Goal: Task Accomplishment & Management: Use online tool/utility

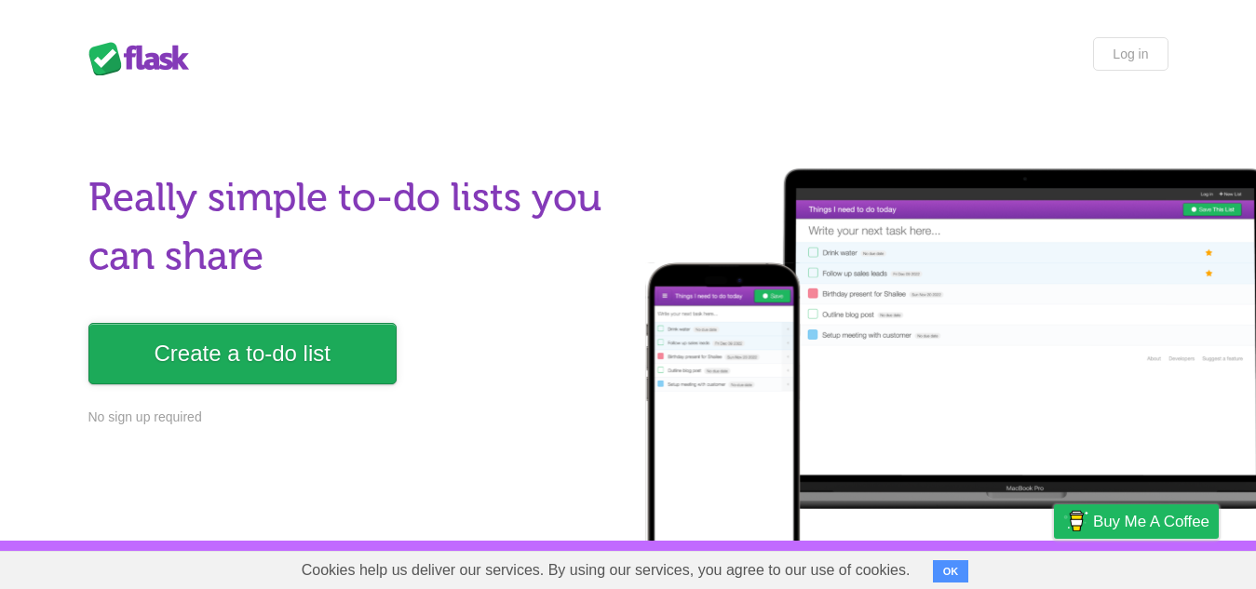
click at [263, 339] on link "Create a to-do list" at bounding box center [242, 353] width 308 height 61
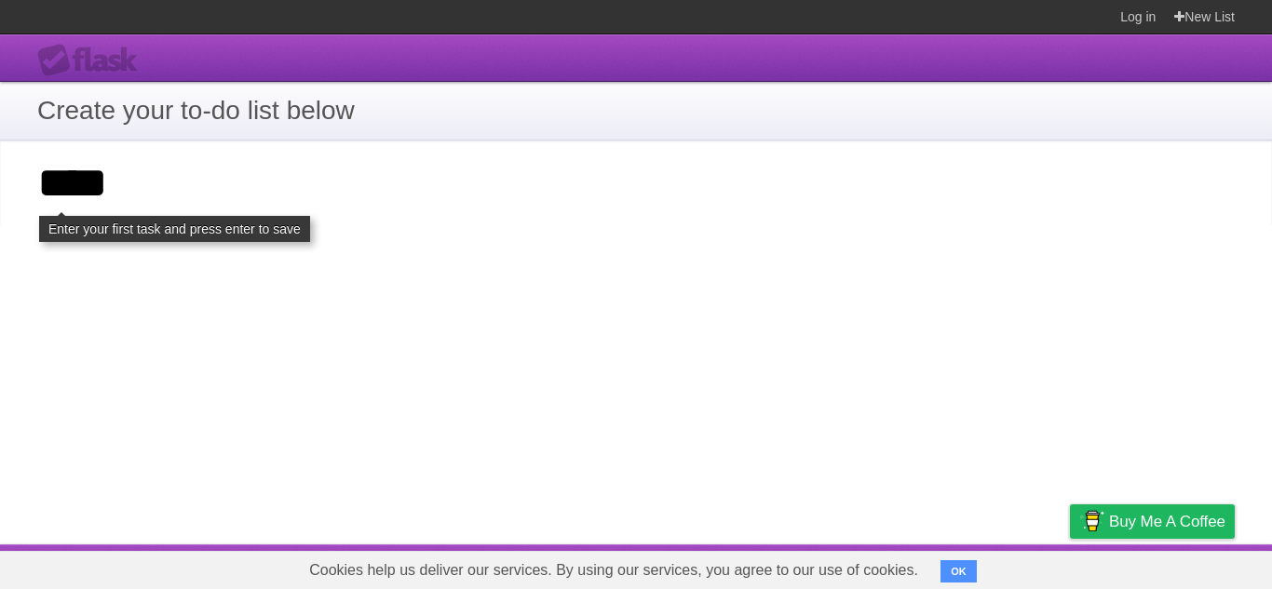
type input "****"
click input "**********" at bounding box center [0, 0] width 0 height 0
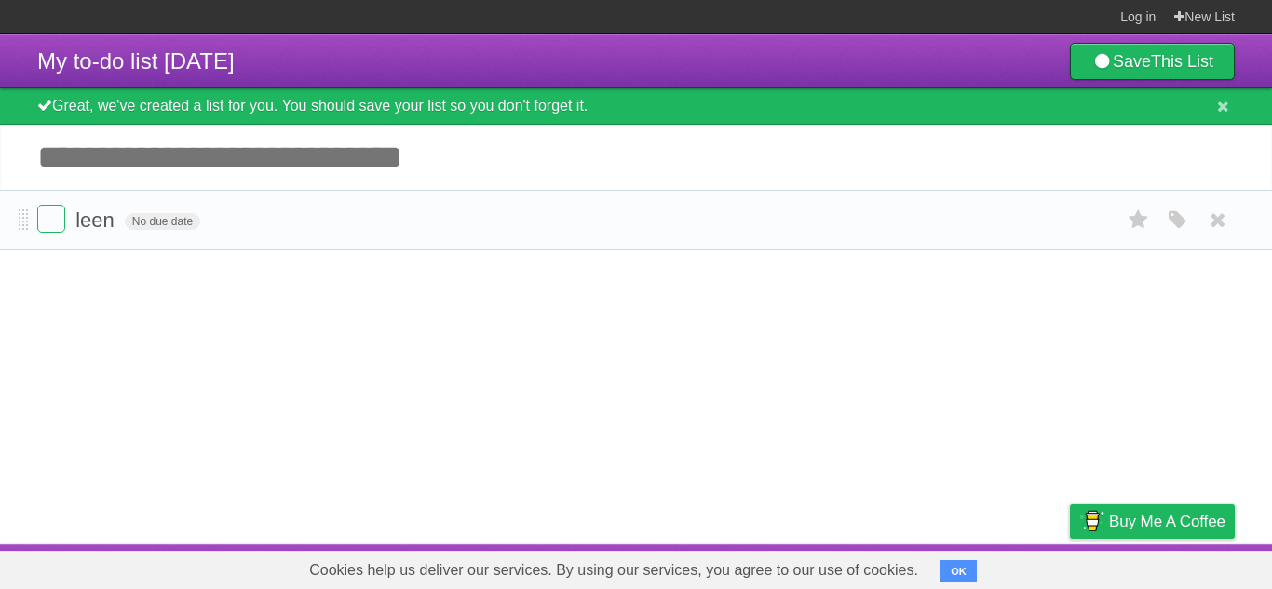
click at [29, 222] on li "leen No due date White Red Blue Green Purple Orange" at bounding box center [636, 220] width 1272 height 61
click at [1216, 223] on icon at bounding box center [1218, 220] width 26 height 31
click at [182, 228] on span "No due date" at bounding box center [162, 221] width 75 height 17
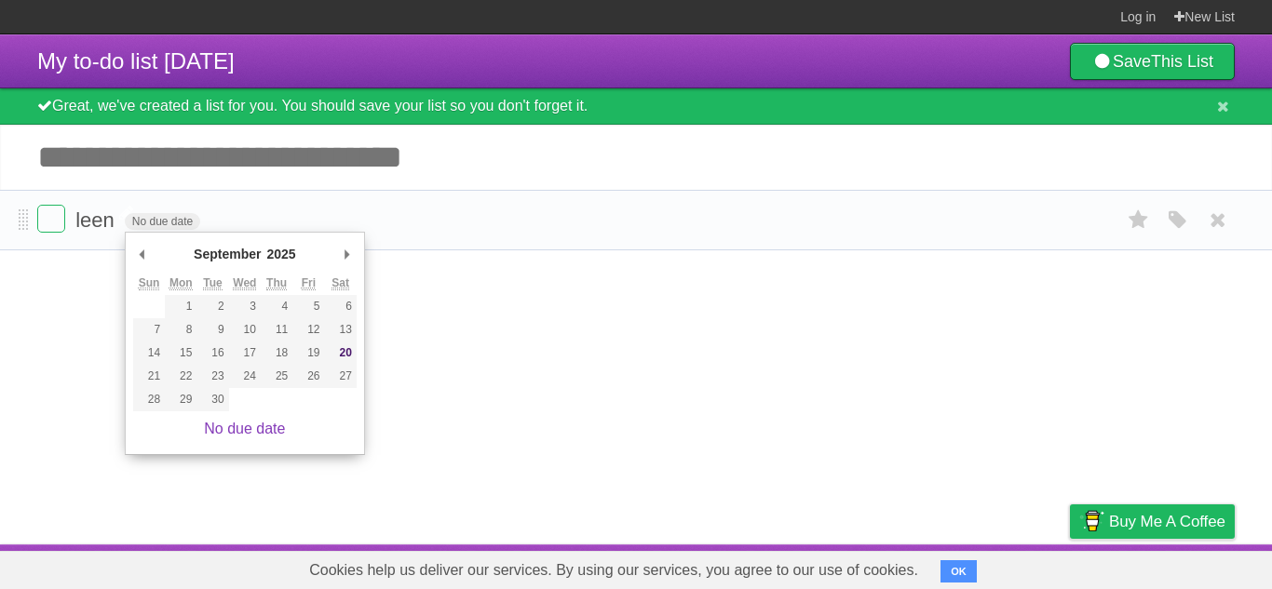
click at [89, 231] on span "leen" at bounding box center [97, 220] width 44 height 23
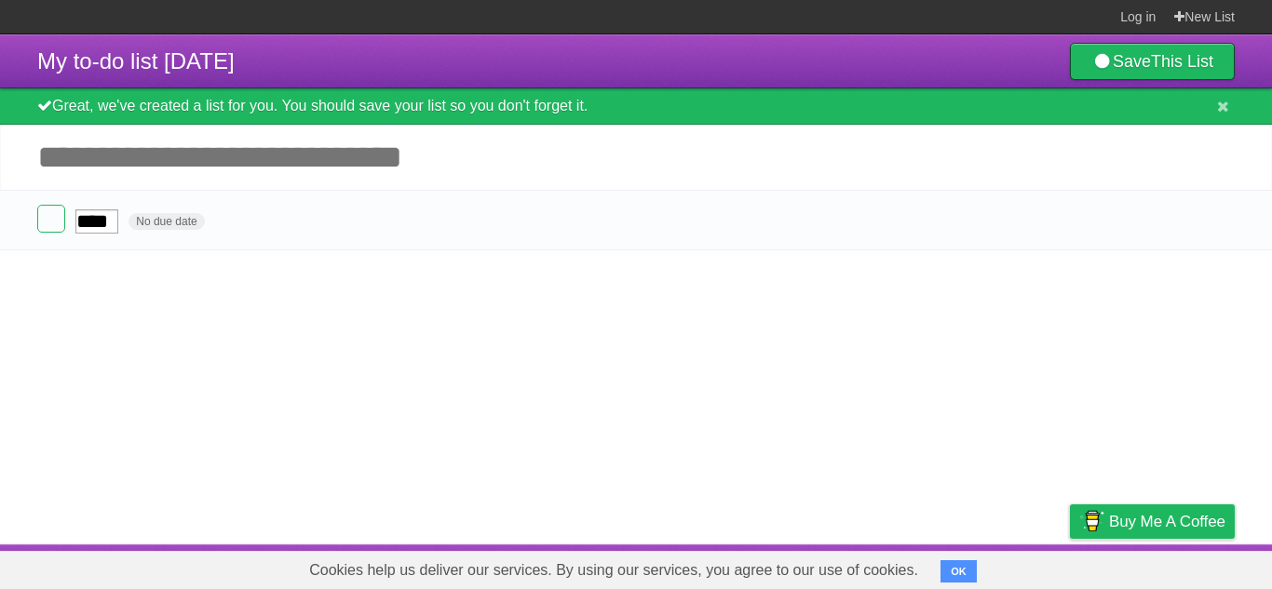
click at [13, 298] on article "My to-do list [DATE] Save This List Great, we've created a list for you. You sh…" at bounding box center [636, 289] width 1272 height 510
click at [36, 217] on li "leen No due date White Red Blue Green Purple Orange" at bounding box center [636, 220] width 1272 height 61
click at [135, 378] on article "My to-do list [DATE] Save This List Great, we've created a list for you. You sh…" at bounding box center [636, 289] width 1272 height 510
click at [61, 219] on label at bounding box center [51, 219] width 28 height 28
click at [60, 226] on label at bounding box center [51, 219] width 28 height 28
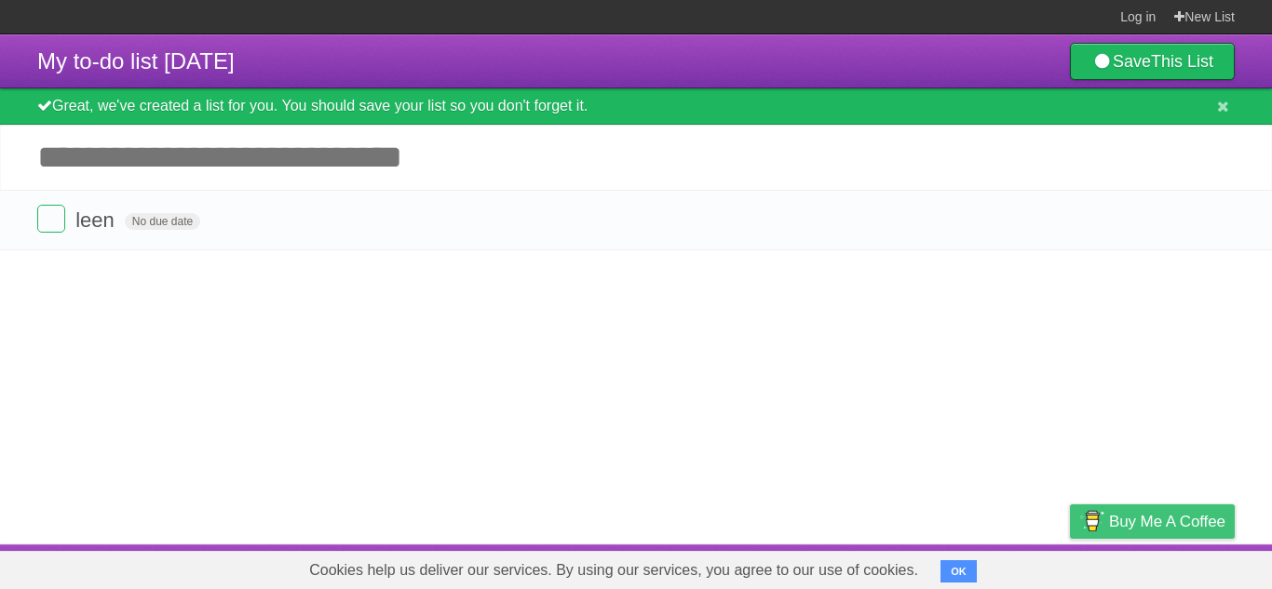
click at [1155, 523] on span "Buy me a coffee" at bounding box center [1167, 522] width 116 height 33
